Goal: Find contact information: Find contact information

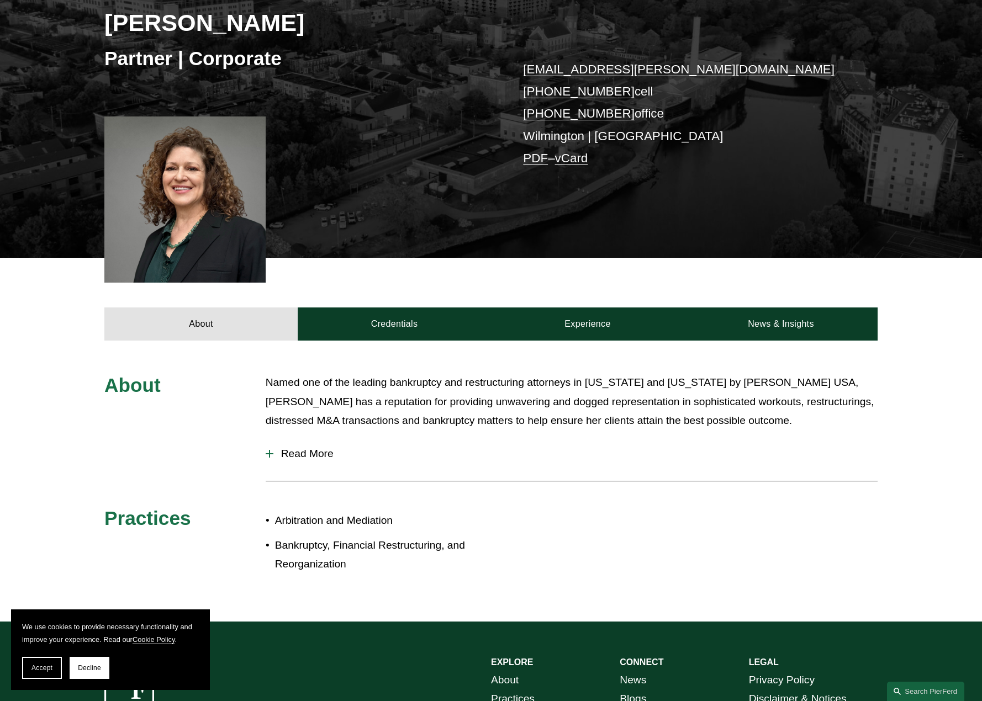
scroll to position [352, 0]
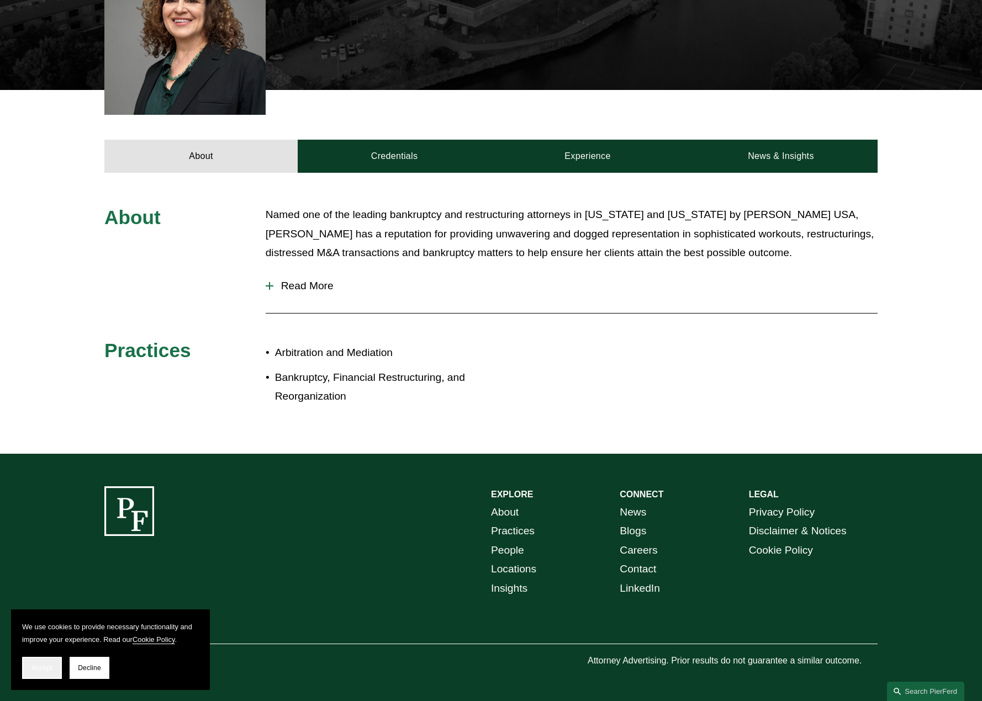
click at [35, 671] on span "Accept" at bounding box center [41, 668] width 21 height 8
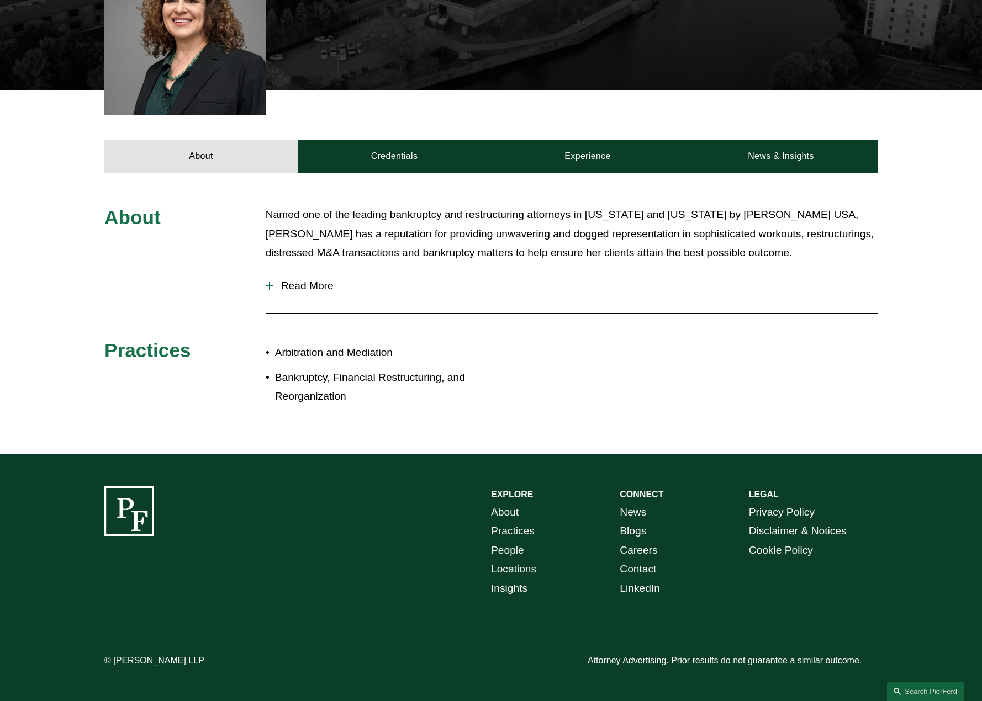
drag, startPoint x: 223, startPoint y: 661, endPoint x: 115, endPoint y: 658, distance: 107.7
click at [115, 658] on p "© [PERSON_NAME] LLP" at bounding box center [184, 661] width 161 height 16
copy p "[PERSON_NAME] LLP"
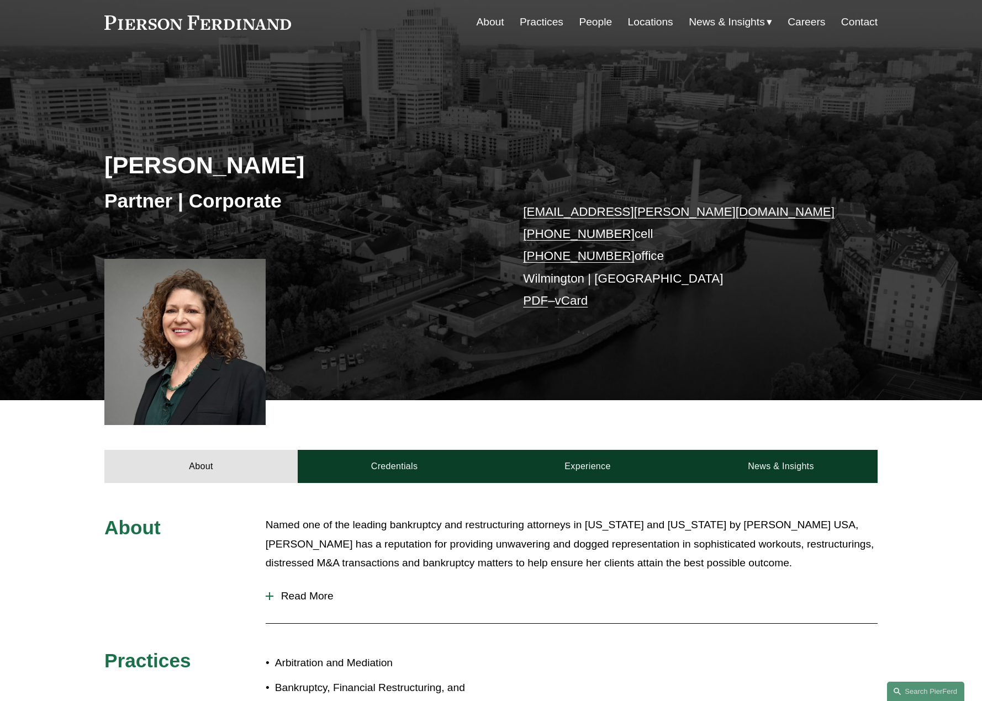
scroll to position [21, 0]
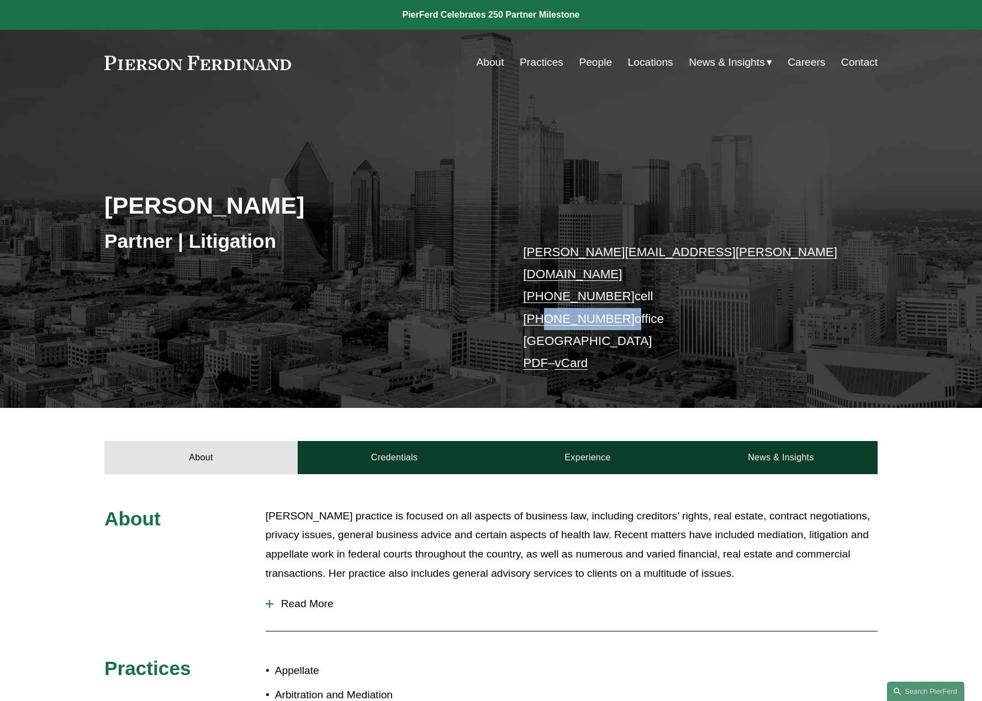
drag, startPoint x: 620, startPoint y: 298, endPoint x: 540, endPoint y: 297, distance: 80.1
click at [540, 297] on p "[PERSON_NAME][EMAIL_ADDRESS][PERSON_NAME][DOMAIN_NAME] [PHONE_NUMBER] cell [PHO…" at bounding box center [684, 308] width 322 height 134
copy p "214.872.6319"
click at [478, 507] on p "[PERSON_NAME] practice is focused on all aspects of business law, including cre…" at bounding box center [572, 545] width 612 height 76
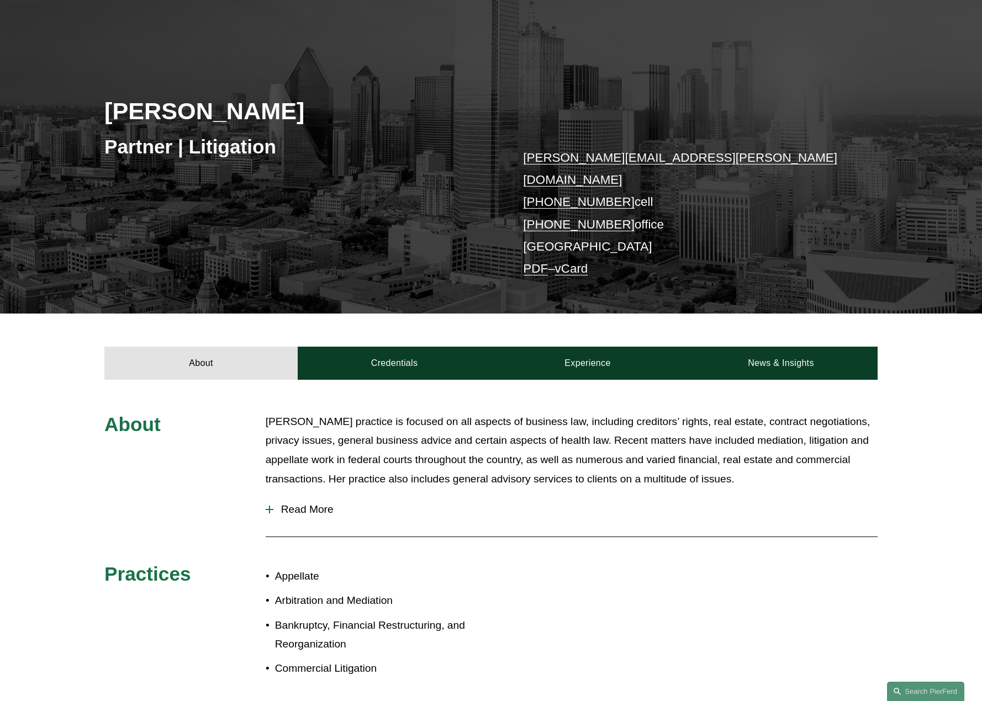
scroll to position [352, 0]
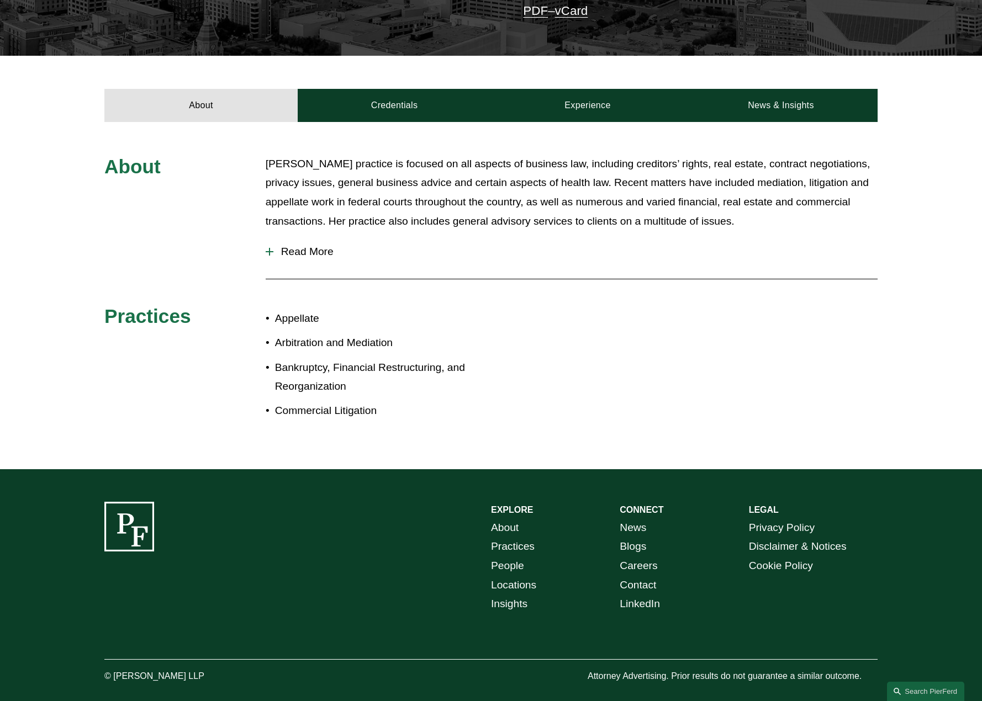
drag, startPoint x: 112, startPoint y: 659, endPoint x: 215, endPoint y: 663, distance: 102.8
click at [215, 669] on p "© [PERSON_NAME] LLP" at bounding box center [184, 677] width 161 height 16
copy p "[PERSON_NAME] LLP"
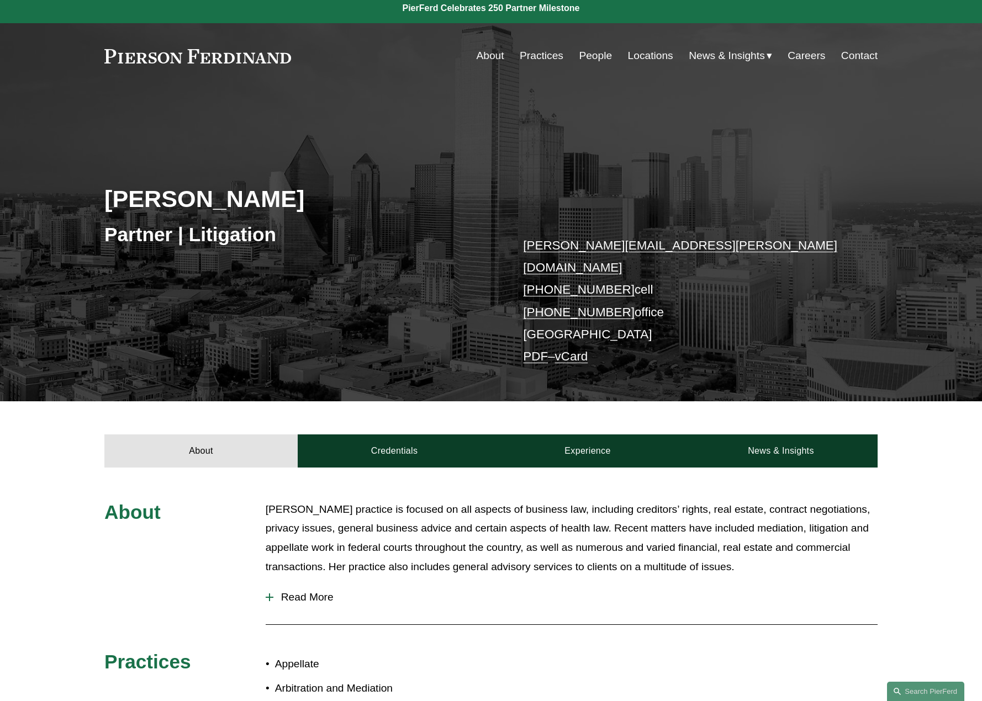
scroll to position [0, 0]
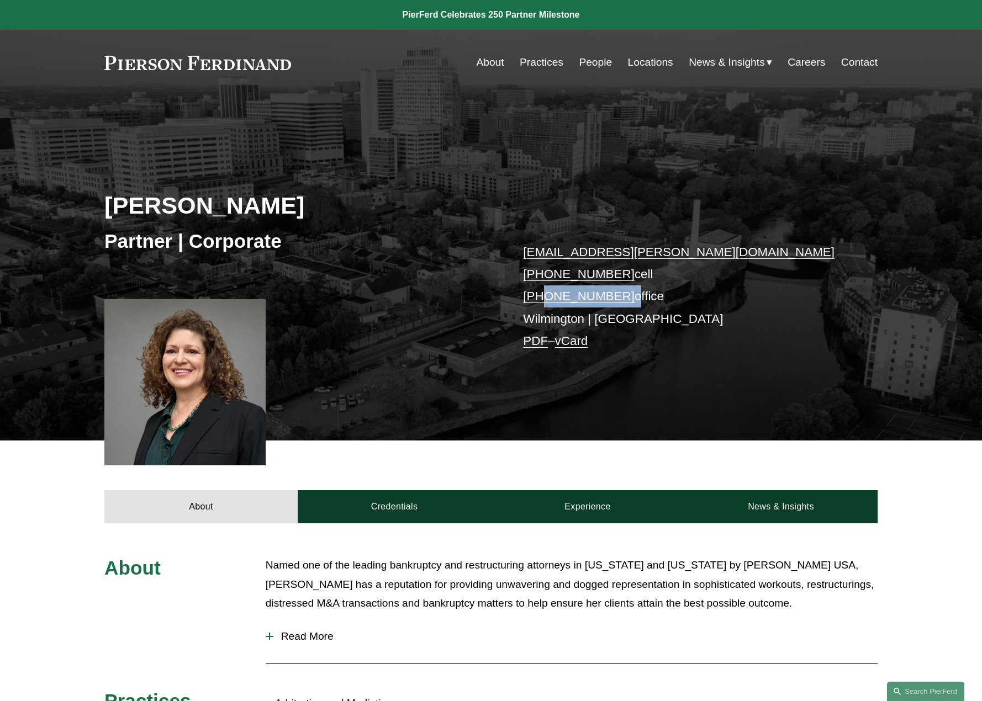
drag, startPoint x: 619, startPoint y: 297, endPoint x: 541, endPoint y: 292, distance: 78.0
click at [541, 292] on p "mette.kurth@pierferd.com +1.310.245.8784 cell +1.302.907.9262 office Wilmington…" at bounding box center [684, 297] width 322 height 112
copy p "302.907.9262"
